Goal: Find specific page/section: Find specific page/section

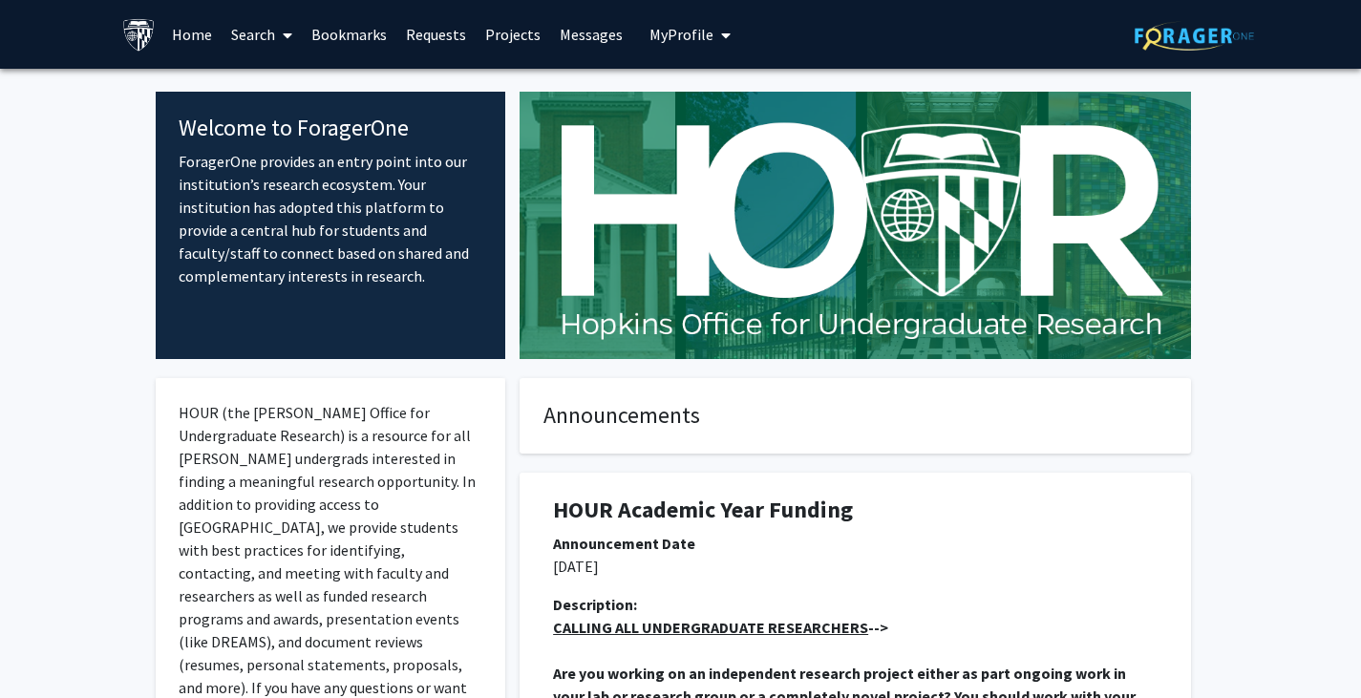
click at [254, 32] on link "Search" at bounding box center [262, 34] width 80 height 67
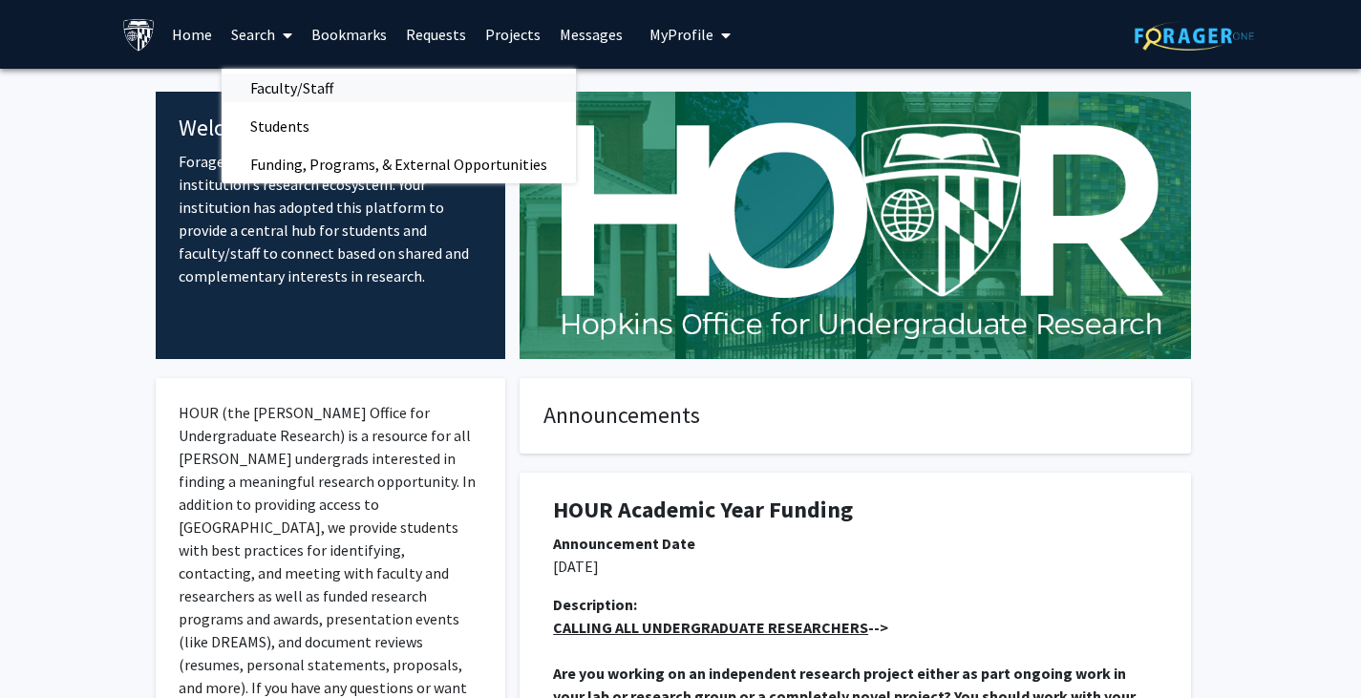
click at [250, 87] on span "Faculty/Staff" at bounding box center [292, 88] width 140 height 38
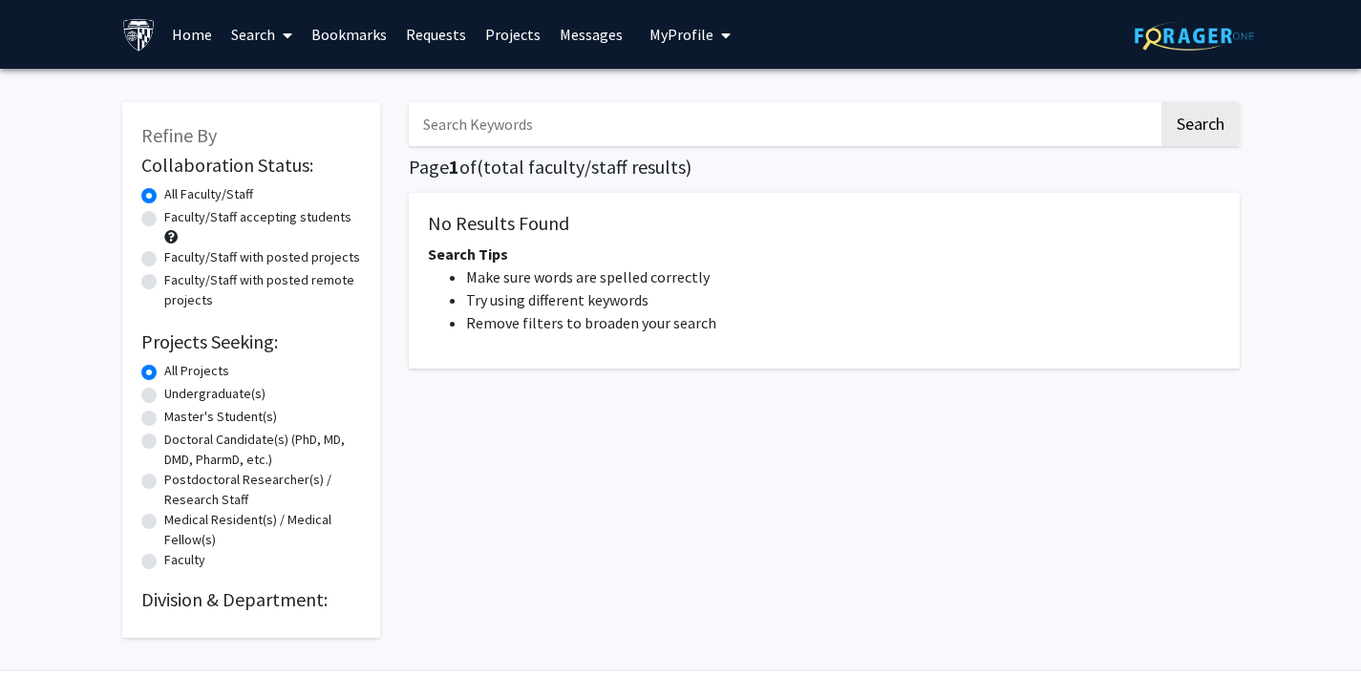
click at [508, 123] on input "Search Keywords" at bounding box center [784, 124] width 750 height 44
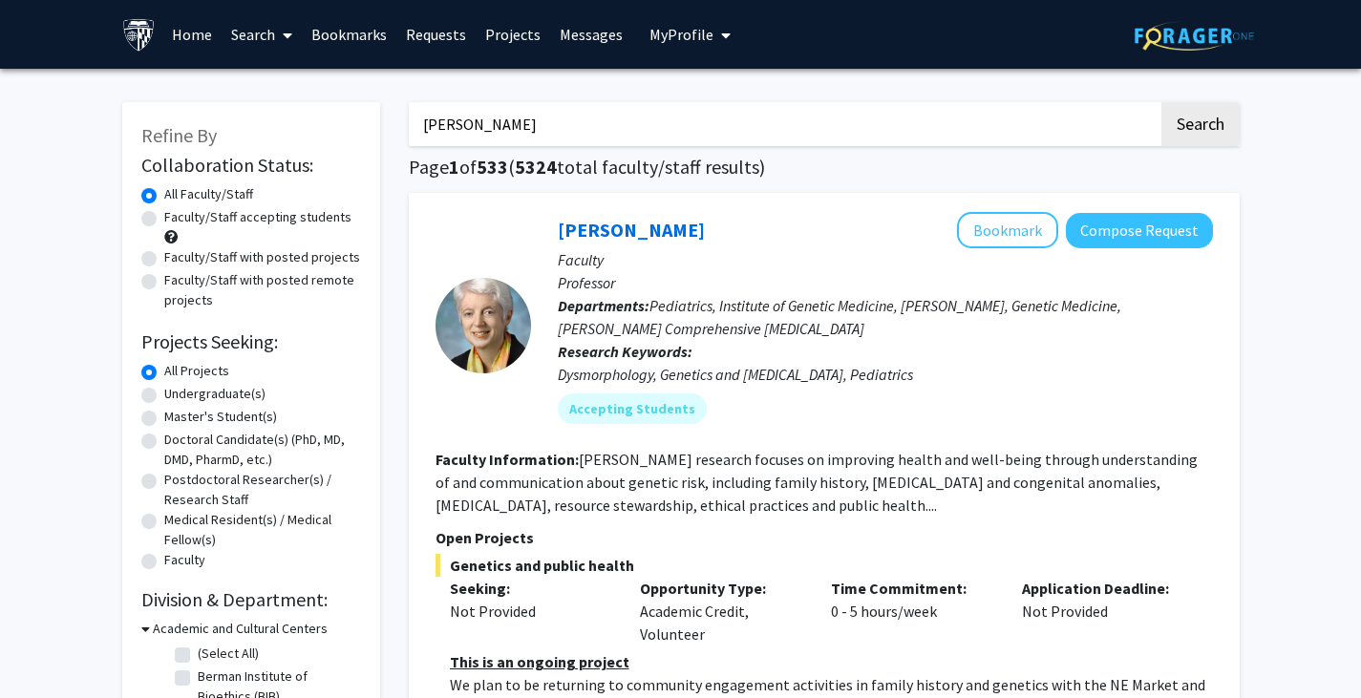
type input "[PERSON_NAME]"
click at [1161, 102] on button "Search" at bounding box center [1200, 124] width 78 height 44
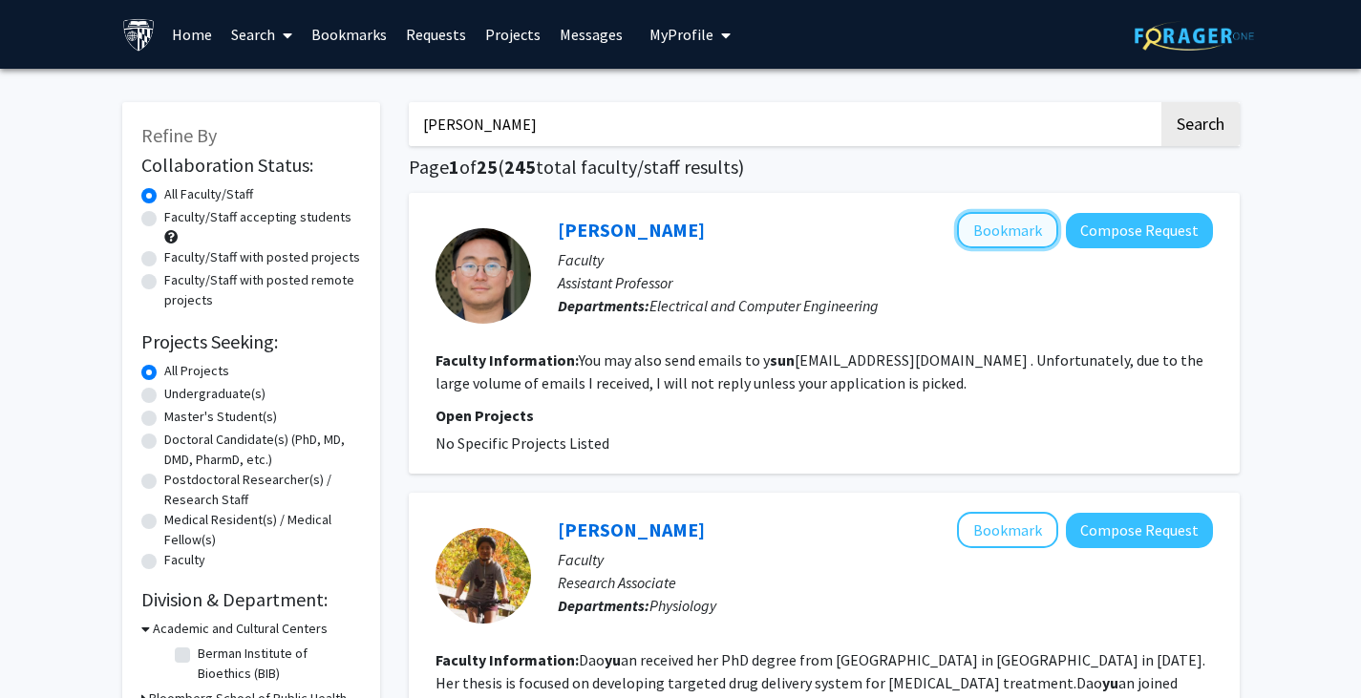
click at [1042, 234] on button "Bookmark" at bounding box center [1007, 230] width 101 height 36
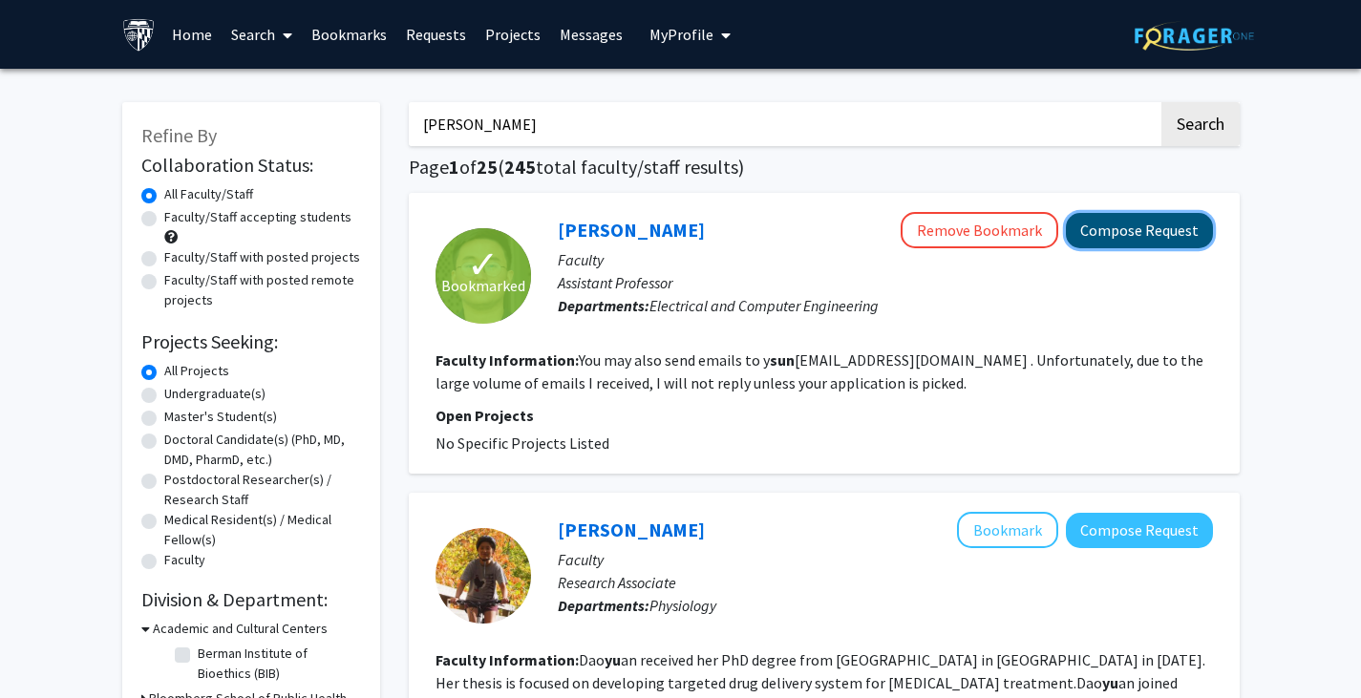
click at [1117, 244] on button "Compose Request" at bounding box center [1139, 230] width 147 height 35
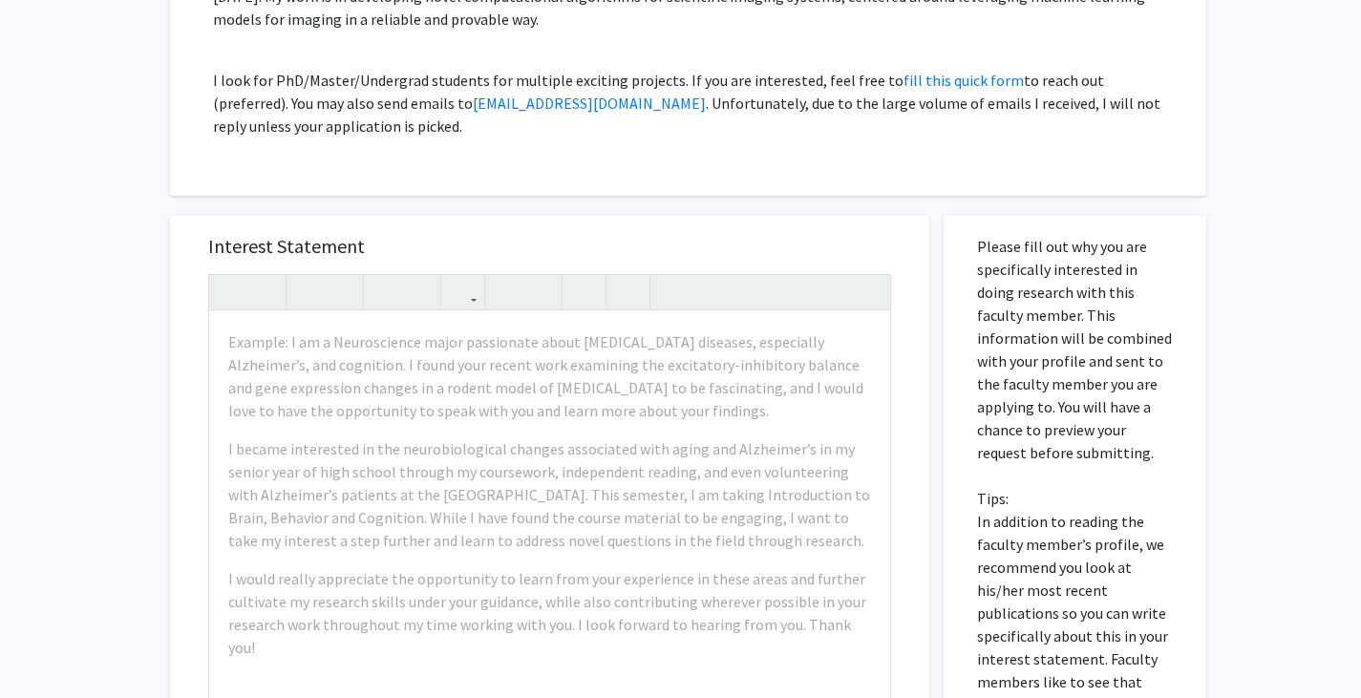
scroll to position [340, 0]
click at [922, 76] on link "fill this quick form" at bounding box center [964, 79] width 120 height 19
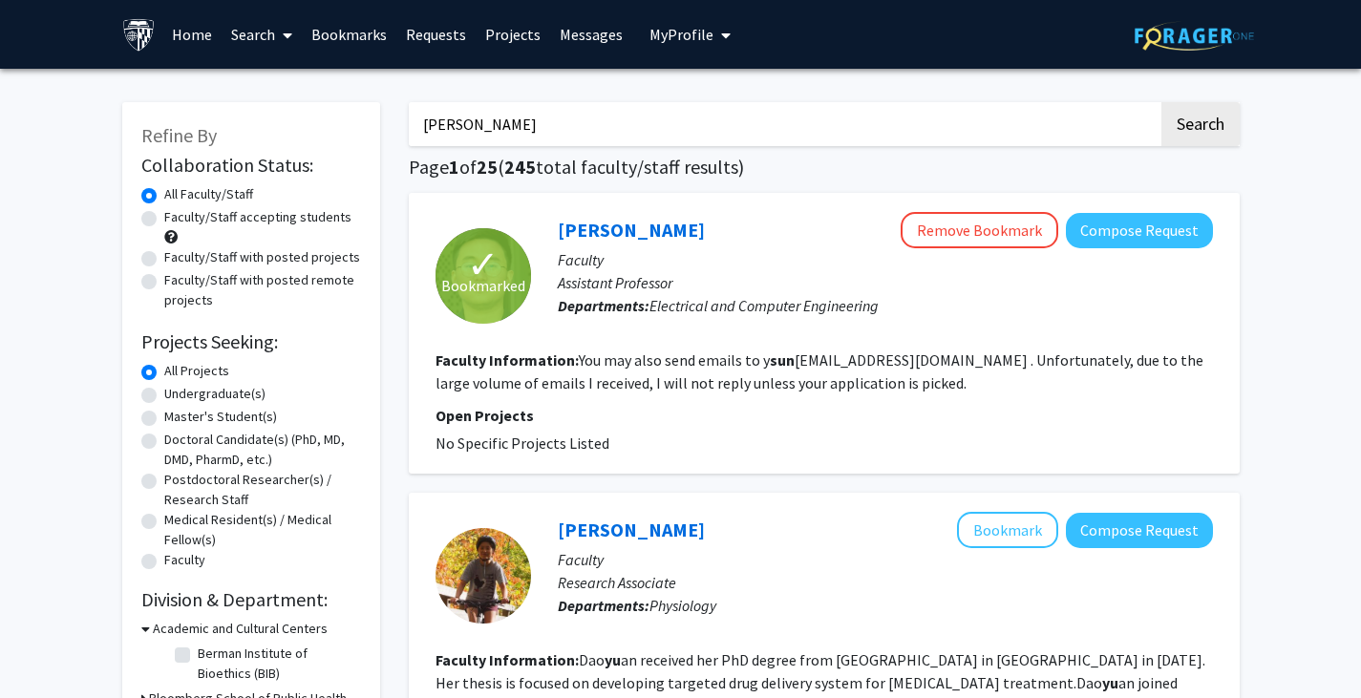
drag, startPoint x: 515, startPoint y: 126, endPoint x: 381, endPoint y: 130, distance: 133.8
type input "i"
type input "computer vision"
click at [1198, 130] on button "Search" at bounding box center [1200, 124] width 78 height 44
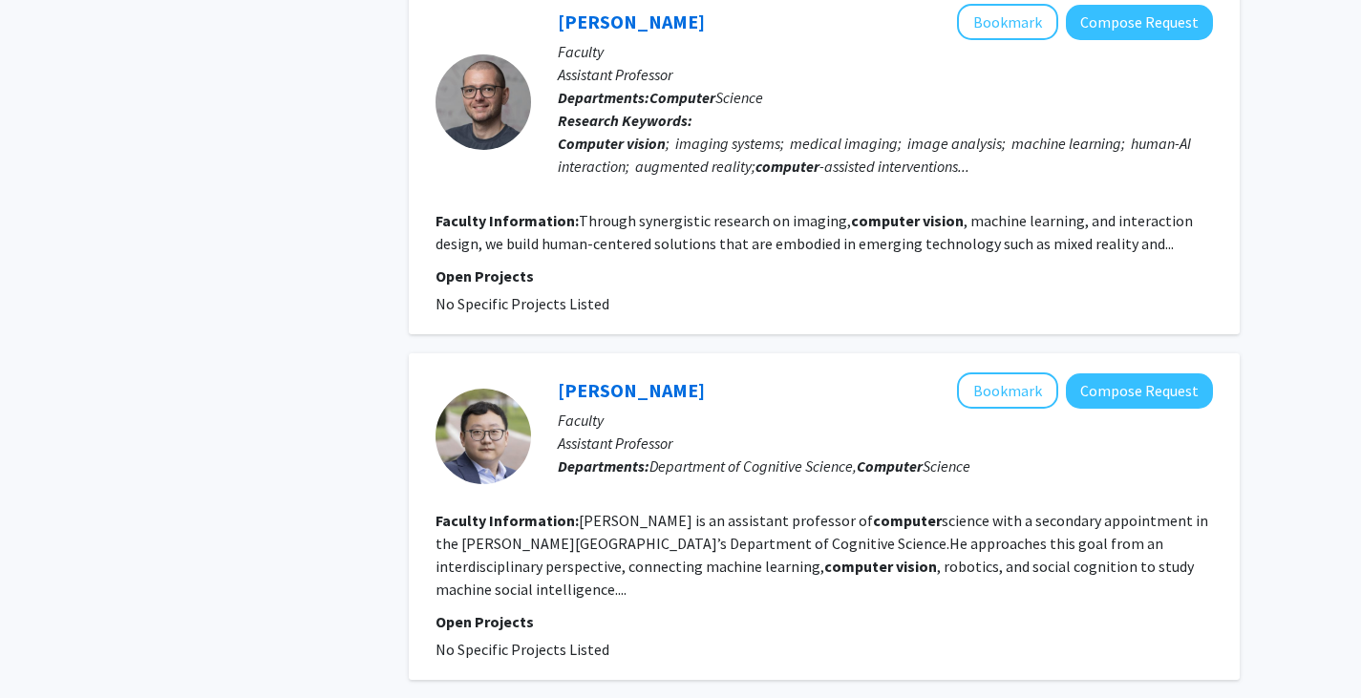
scroll to position [3351, 0]
